Goal: Information Seeking & Learning: Learn about a topic

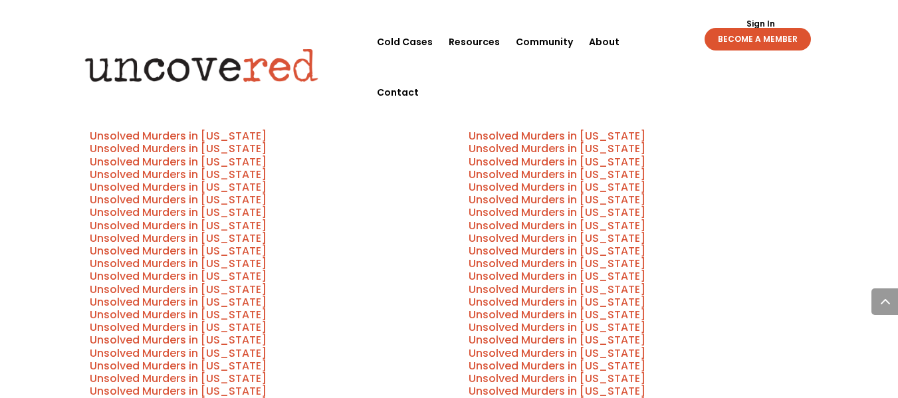
scroll to position [686, 0]
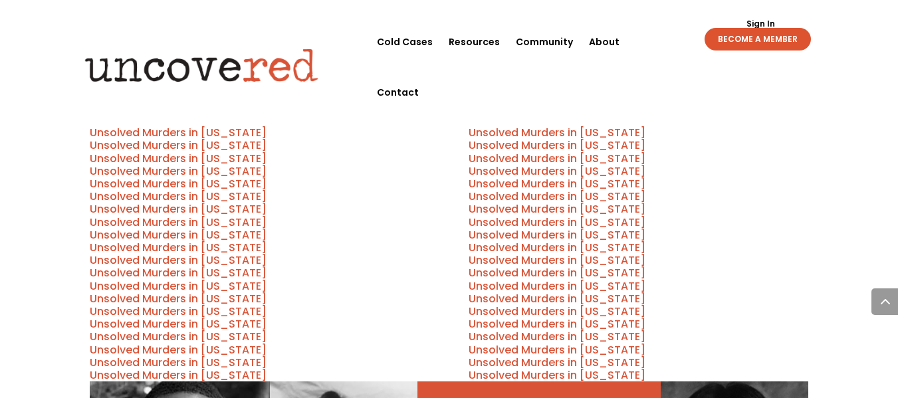
click at [610, 240] on link "Unsolved Murders in [US_STATE]" at bounding box center [557, 247] width 177 height 15
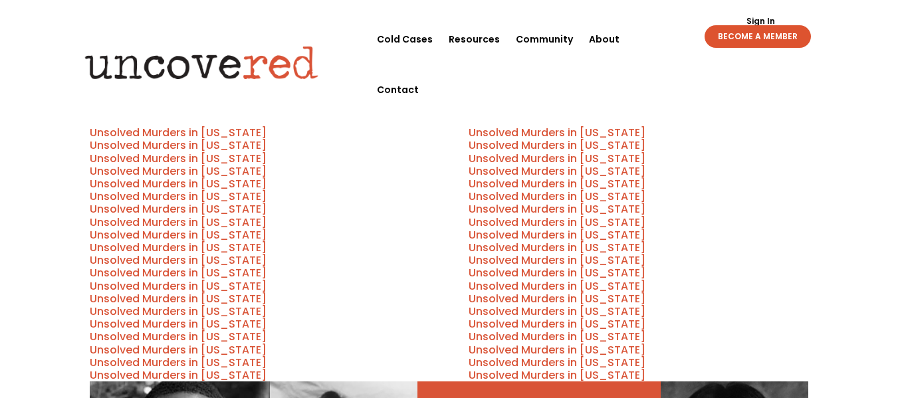
click at [593, 279] on link "Unsolved Murders in [US_STATE]" at bounding box center [557, 286] width 177 height 15
